Goal: Information Seeking & Learning: Check status

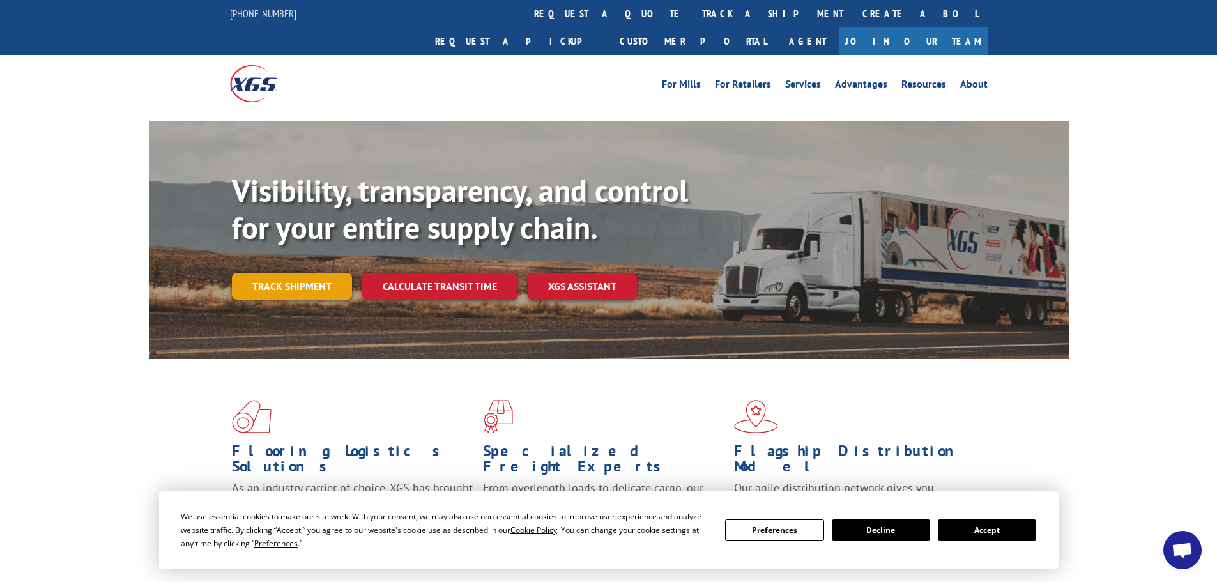
click at [288, 273] on link "Track shipment" at bounding box center [292, 286] width 120 height 27
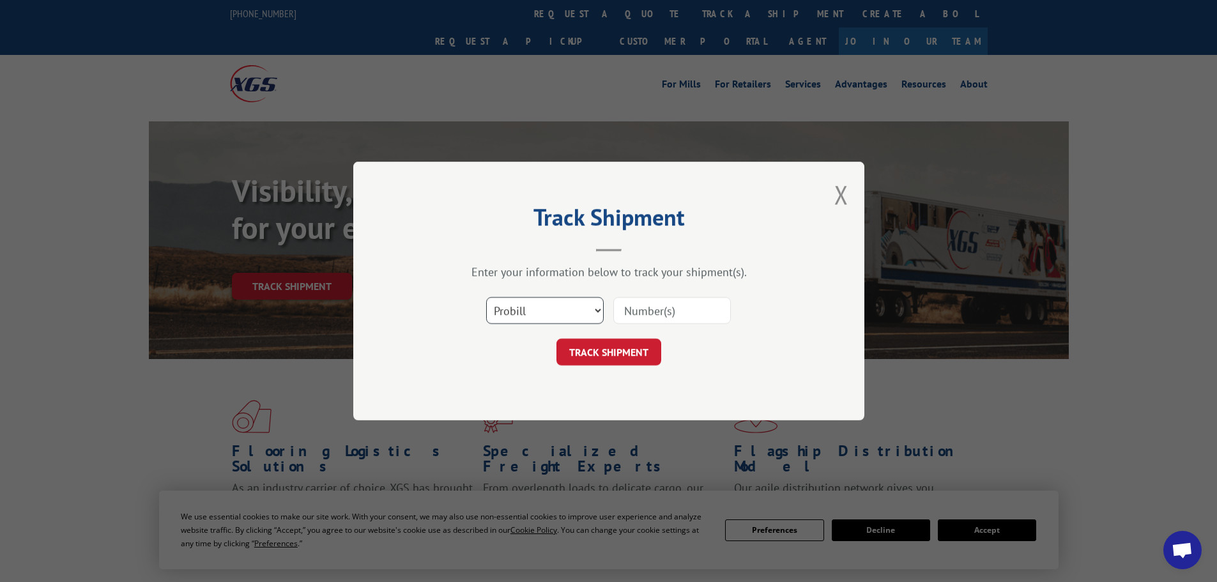
click at [577, 311] on select "Select category... Probill BOL PO" at bounding box center [545, 310] width 118 height 27
select select "bol"
click at [486, 297] on select "Select category... Probill BOL PO" at bounding box center [545, 310] width 118 height 27
click at [668, 311] on input at bounding box center [672, 310] width 118 height 27
paste input "2870761"
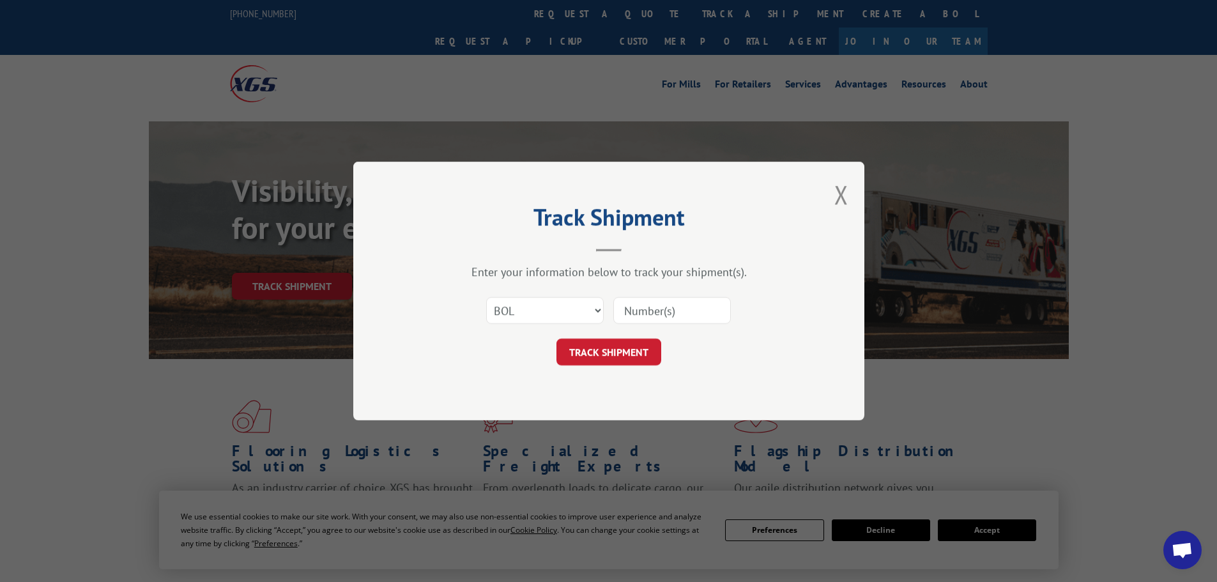
type input "2870761"
click button "TRACK SHIPMENT" at bounding box center [608, 352] width 105 height 27
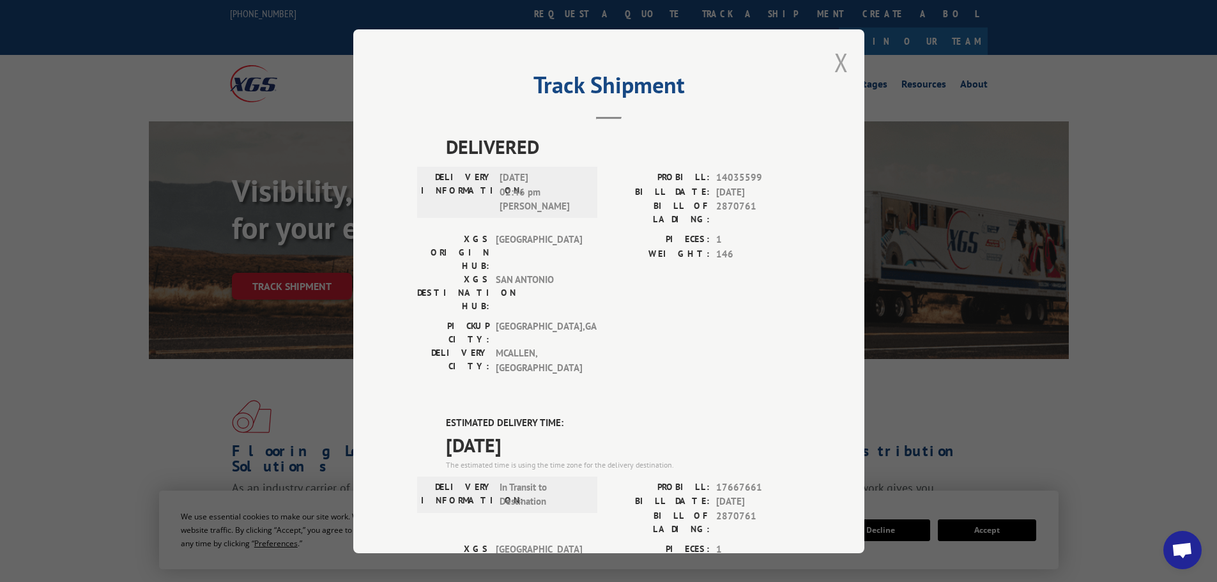
click at [838, 68] on button "Close modal" at bounding box center [841, 62] width 14 height 34
